Goal: Information Seeking & Learning: Find specific fact

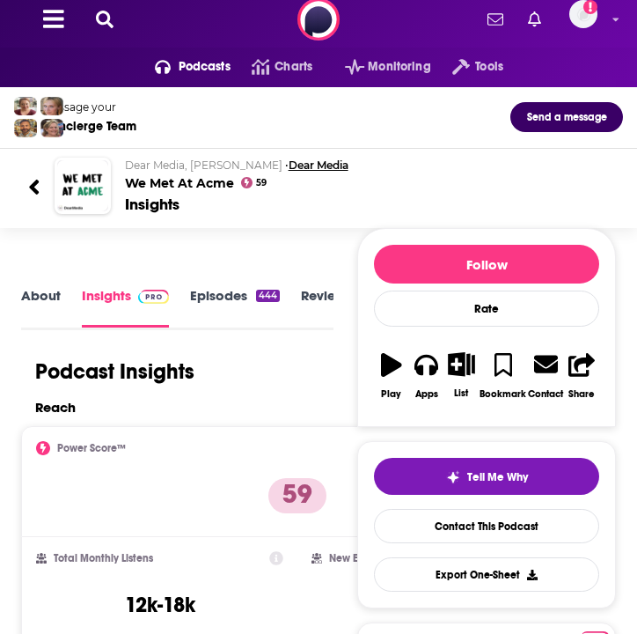
scroll to position [14, 0]
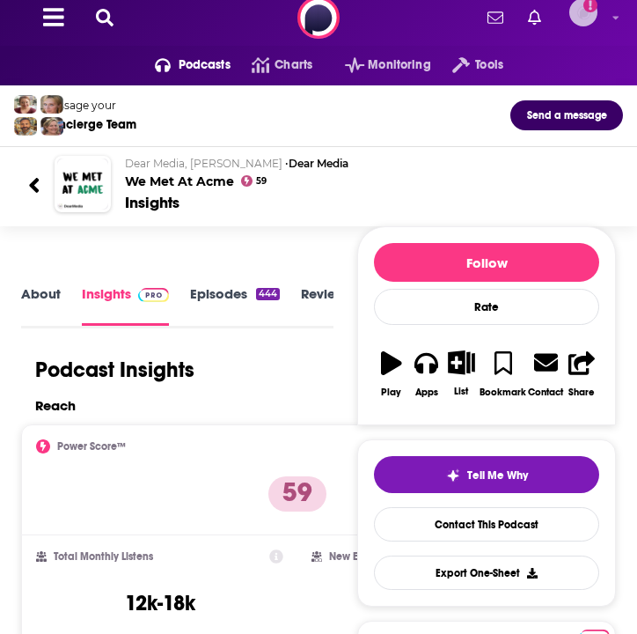
click at [586, 11] on img "Logged in as megcassidy" at bounding box center [584, 12] width 28 height 28
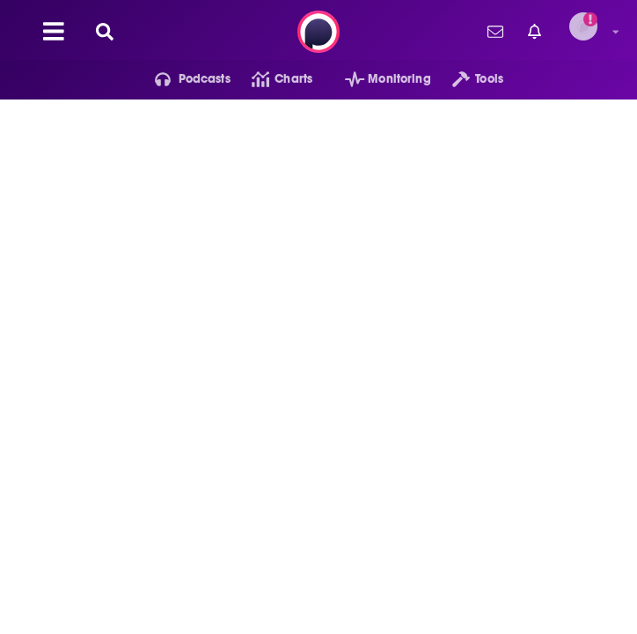
click at [586, 24] on icon "Add a profile image" at bounding box center [591, 19] width 14 height 14
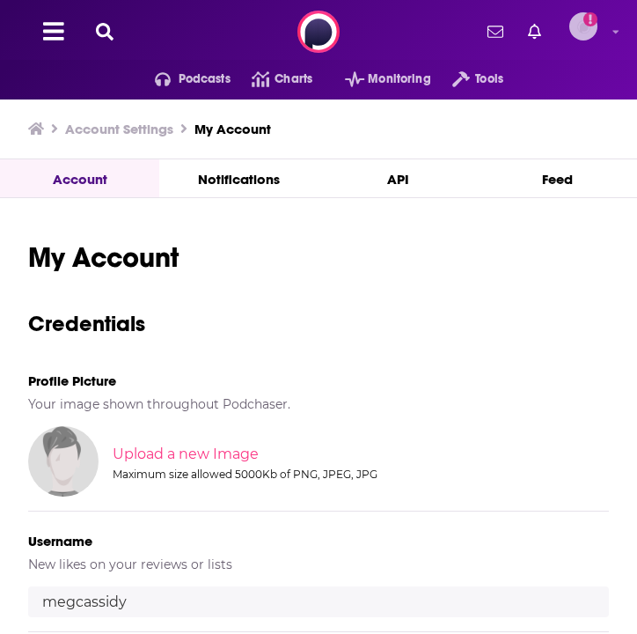
click at [587, 25] on icon "Add a profile image" at bounding box center [591, 19] width 14 height 14
click at [205, 78] on span "Podcasts" at bounding box center [205, 79] width 52 height 25
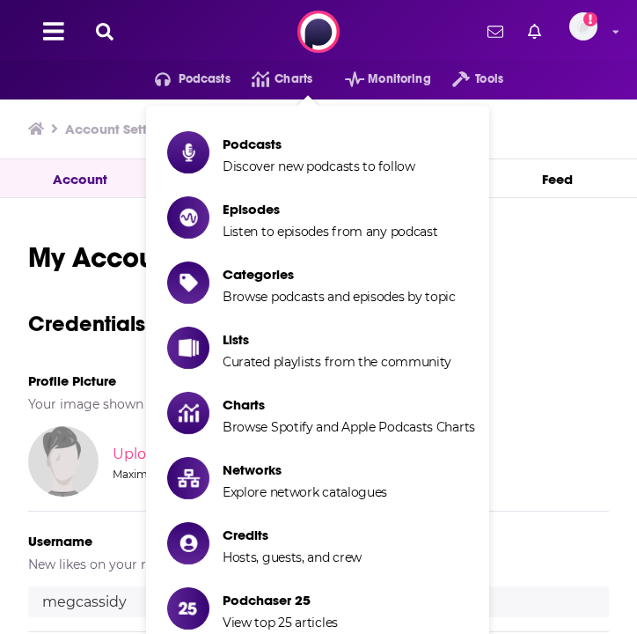
click at [107, 37] on icon at bounding box center [105, 32] width 18 height 18
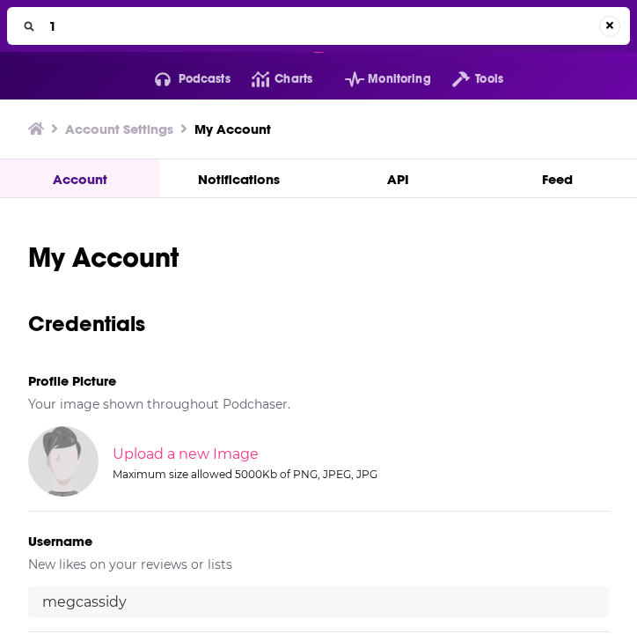
type input "1a"
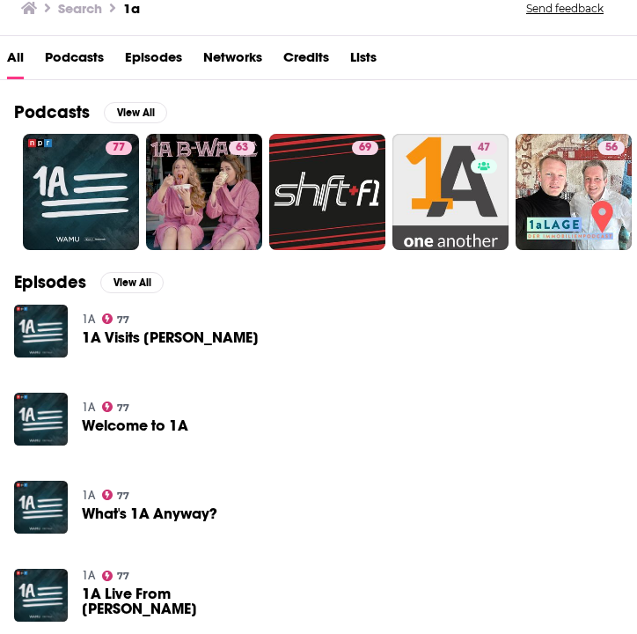
scroll to position [125, 0]
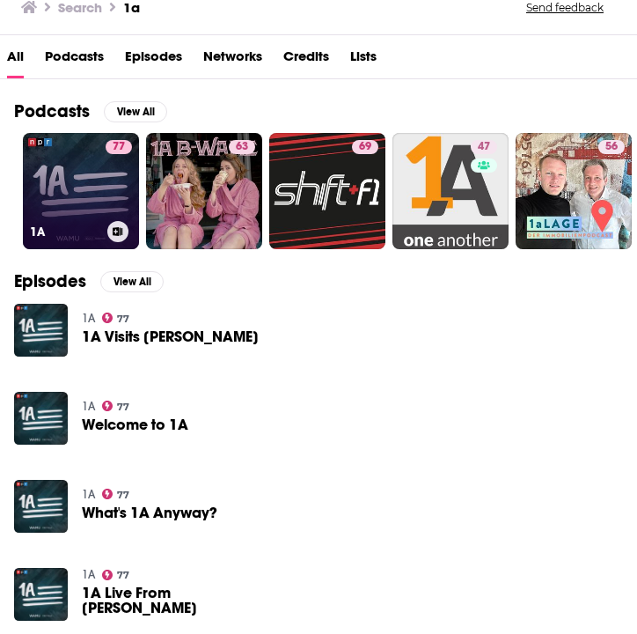
click at [106, 220] on div "77" at bounding box center [119, 180] width 26 height 81
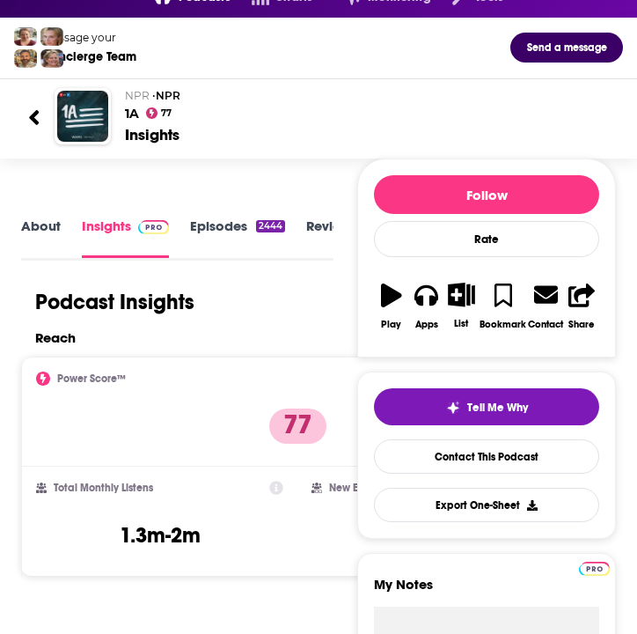
scroll to position [70, 0]
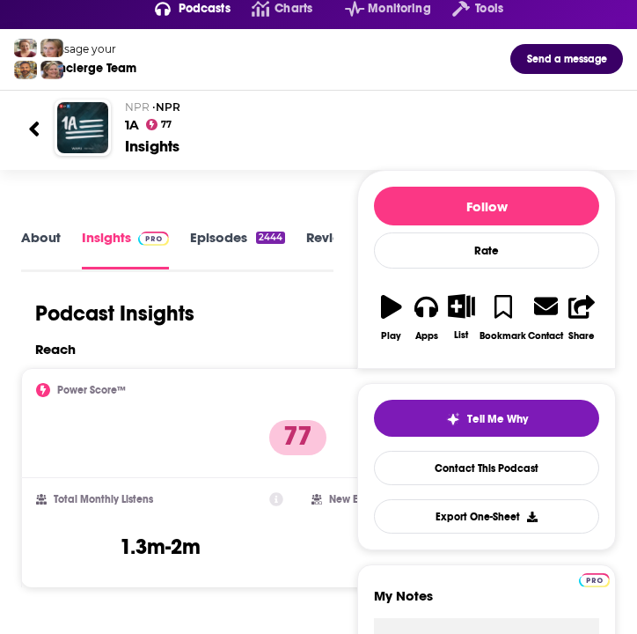
click at [39, 123] on icon at bounding box center [34, 128] width 10 height 15
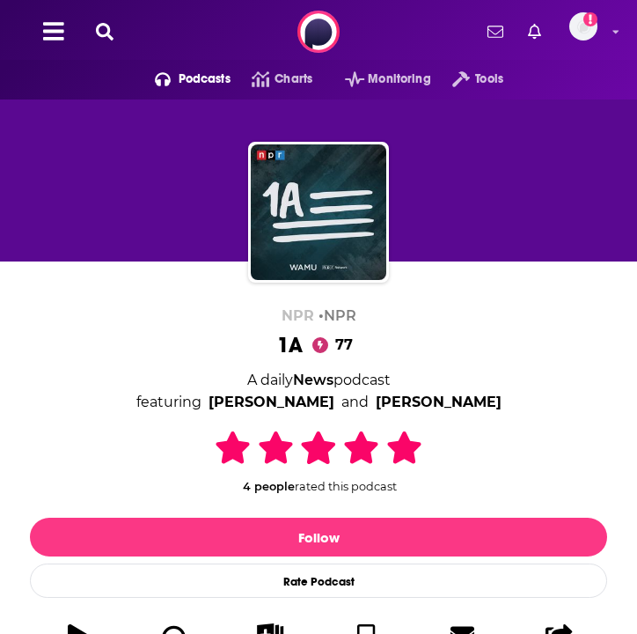
click at [112, 33] on icon at bounding box center [105, 32] width 18 height 18
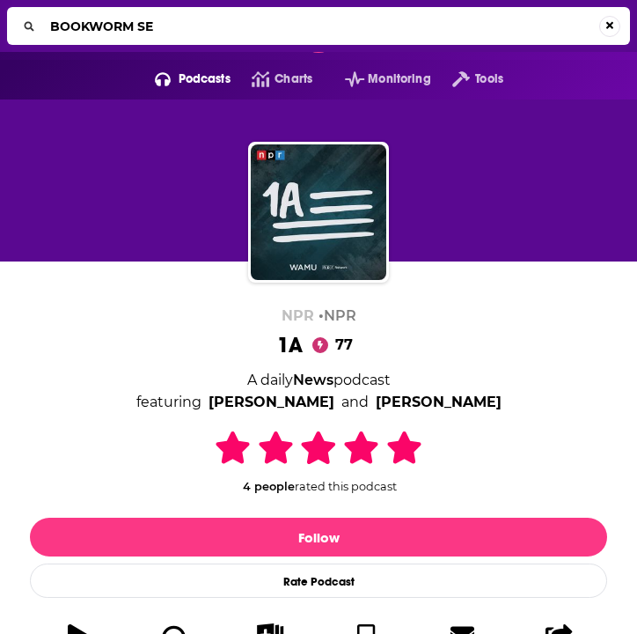
type input "BOOKWORM SES"
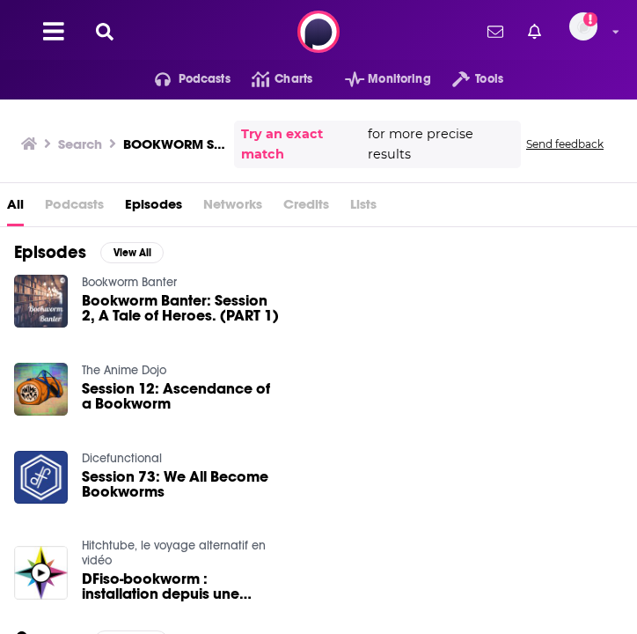
click at [114, 33] on button at bounding box center [105, 32] width 28 height 20
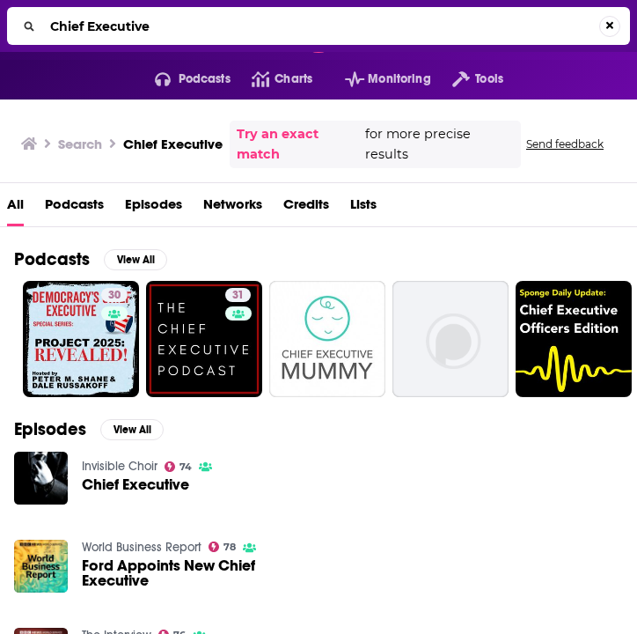
click at [146, 28] on input "Chief Executive" at bounding box center [321, 26] width 556 height 28
paste input "Group"
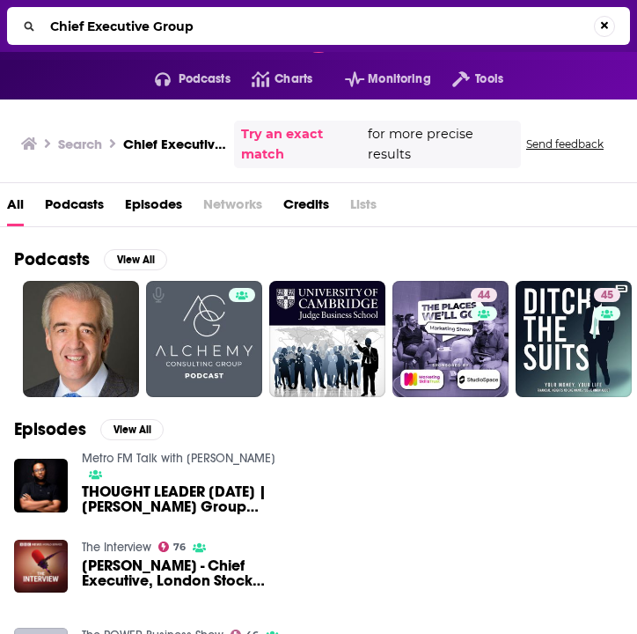
click at [160, 20] on input "Chief Executive Group" at bounding box center [318, 26] width 551 height 28
paste input "[DOMAIN_NAME] / U [GEOGRAPHIC_DATA]"
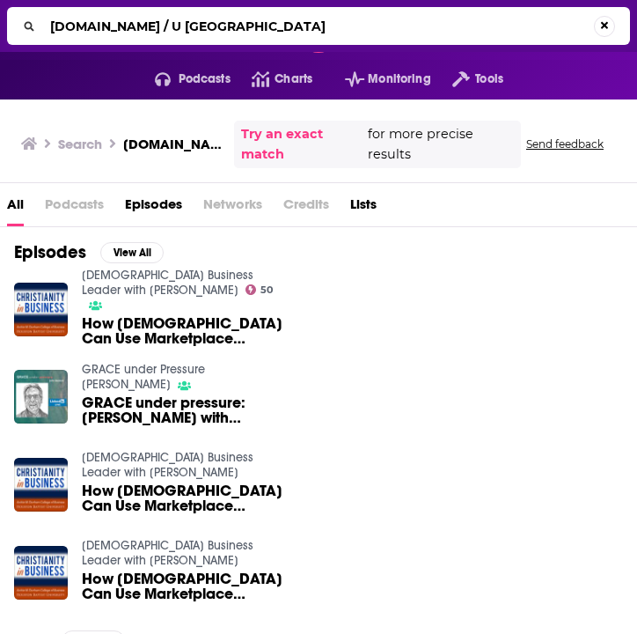
click at [99, 29] on input "[DOMAIN_NAME] / U [GEOGRAPHIC_DATA]" at bounding box center [318, 26] width 551 height 28
paste input "x & Friends"
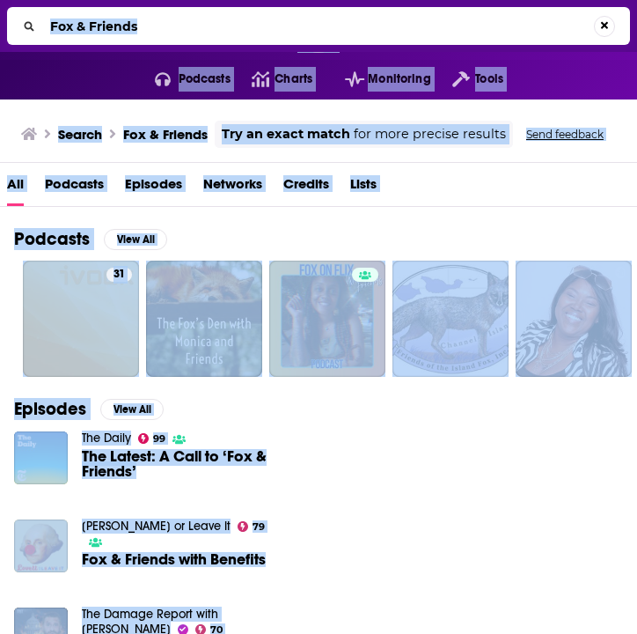
click at [214, 26] on input "Fox & Friends" at bounding box center [318, 26] width 551 height 28
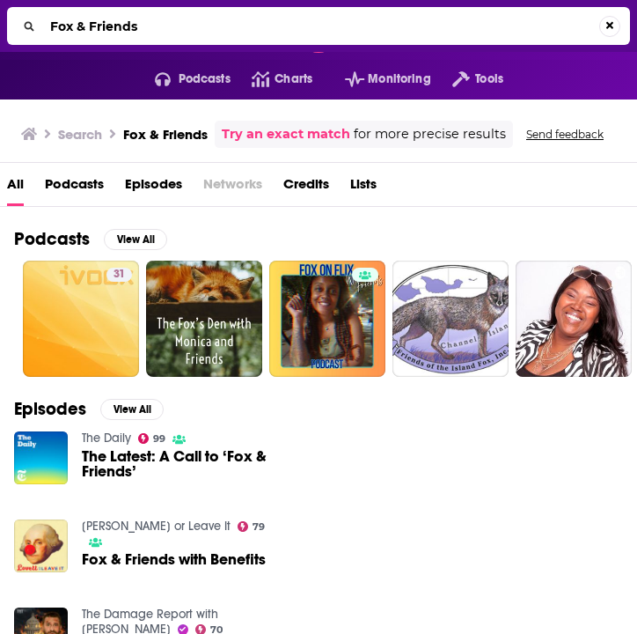
click at [214, 26] on input "Fox & Friends" at bounding box center [321, 26] width 556 height 28
paste input "reelance Writer ([PERSON_NAME])"
type input "Freelance Writer ([PERSON_NAME])"
